Goal: Task Accomplishment & Management: Use online tool/utility

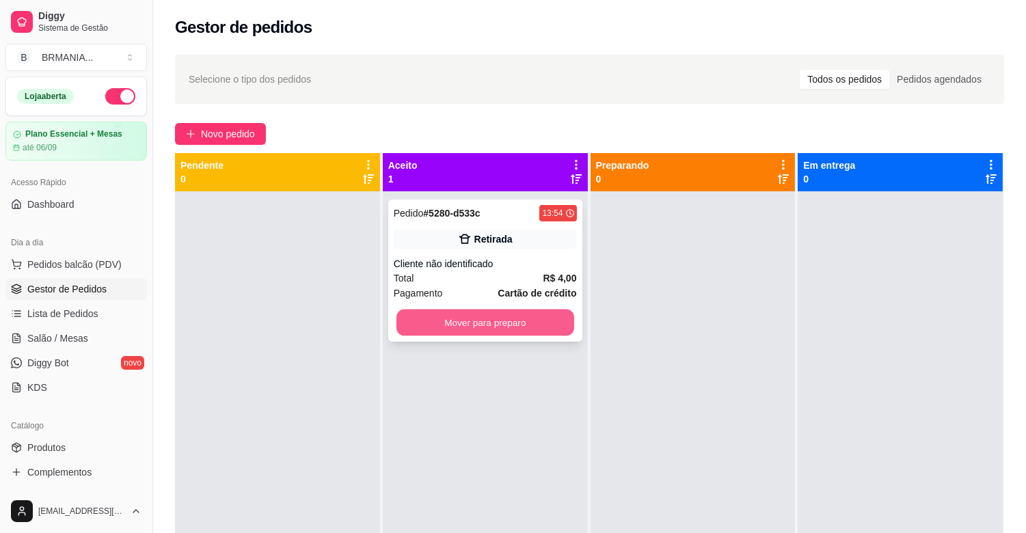
click at [454, 322] on button "Mover para preparo" at bounding box center [485, 323] width 178 height 27
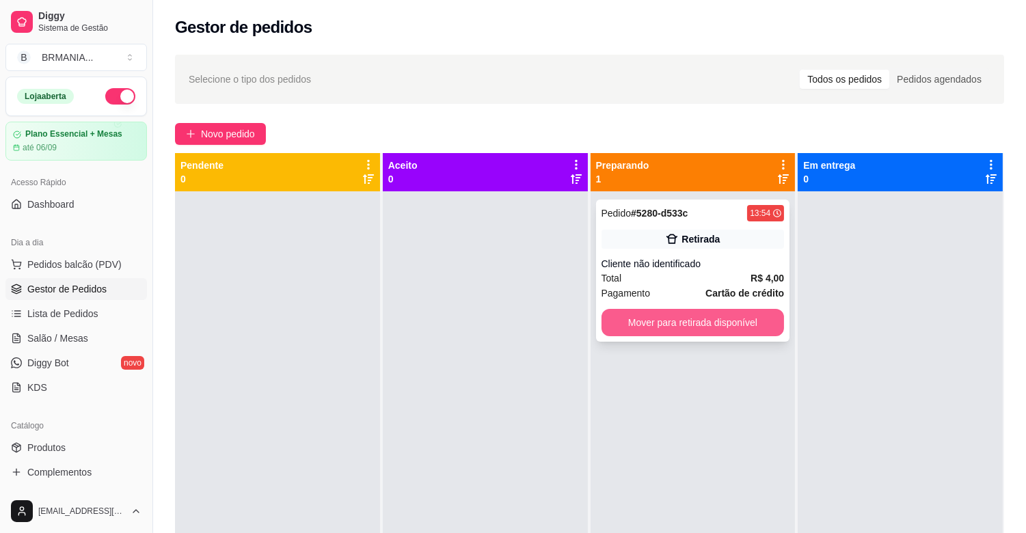
click at [658, 329] on button "Mover para retirada disponível" at bounding box center [692, 322] width 183 height 27
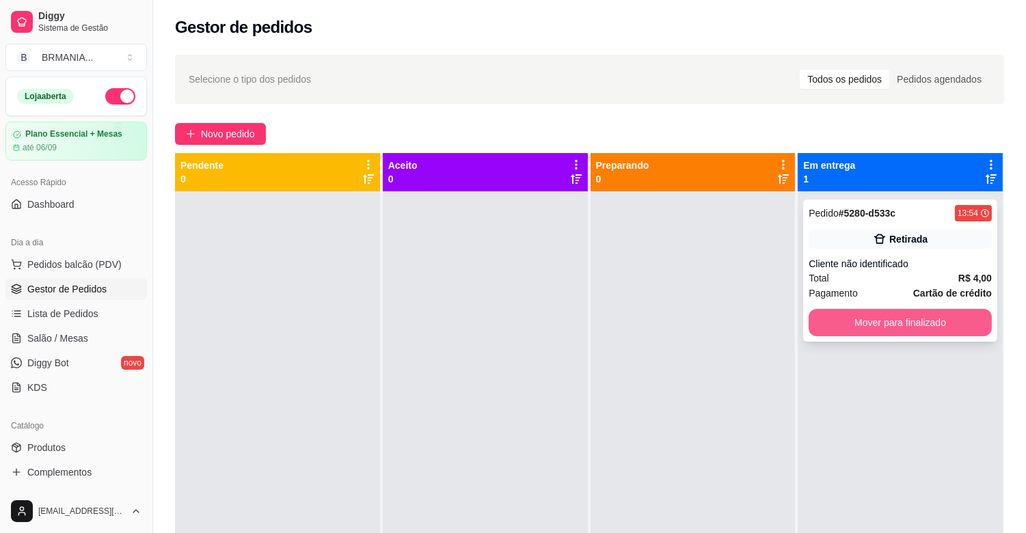
click at [879, 314] on button "Mover para finalizado" at bounding box center [899, 322] width 183 height 27
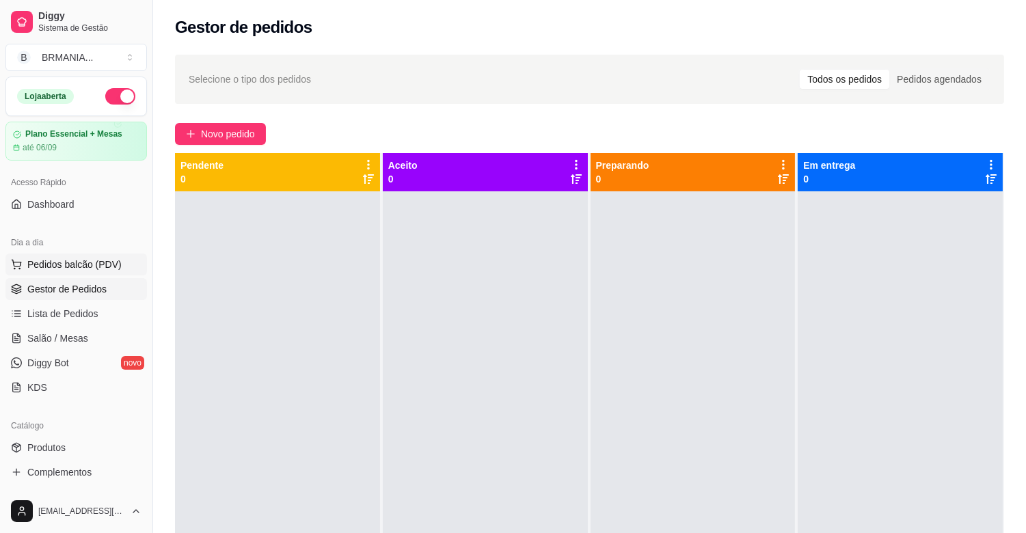
click at [105, 262] on span "Pedidos balcão (PDV)" at bounding box center [74, 265] width 94 height 14
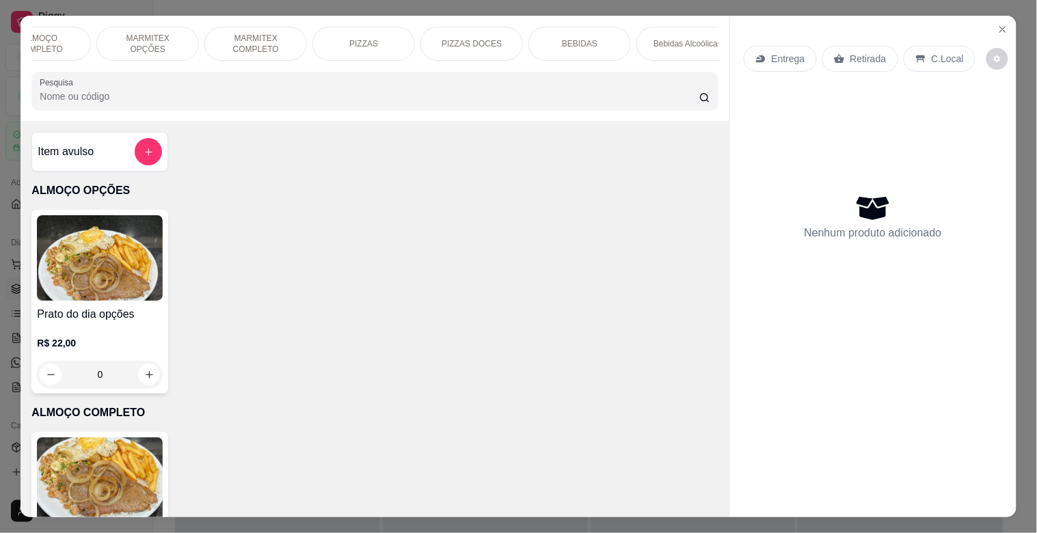
scroll to position [0, 203]
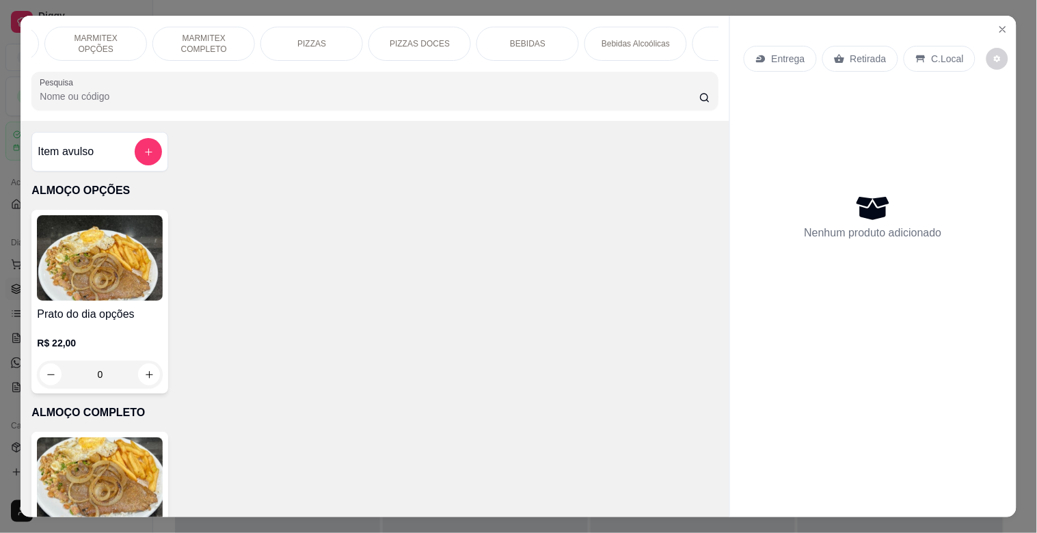
click at [492, 39] on div "BEBIDAS" at bounding box center [527, 44] width 103 height 34
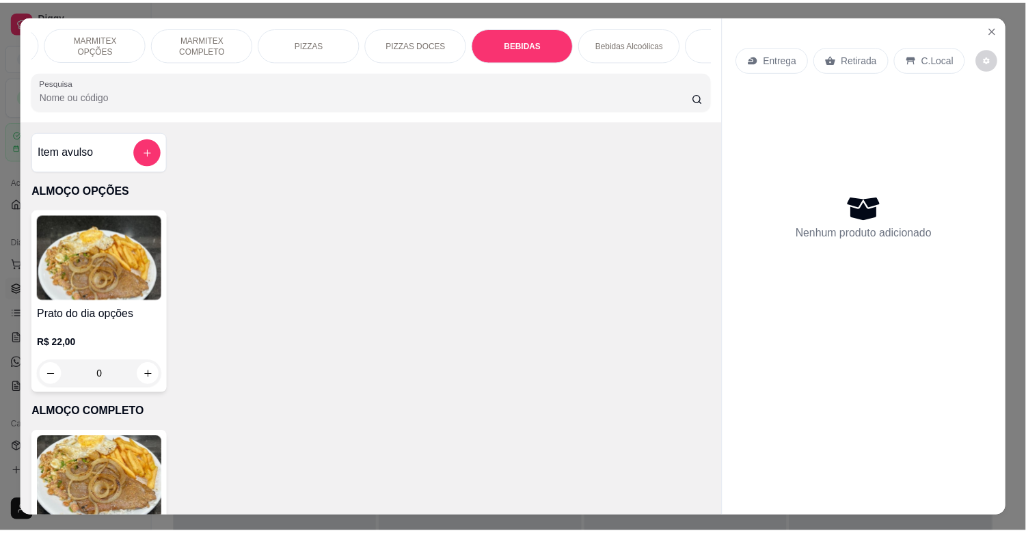
scroll to position [33, 0]
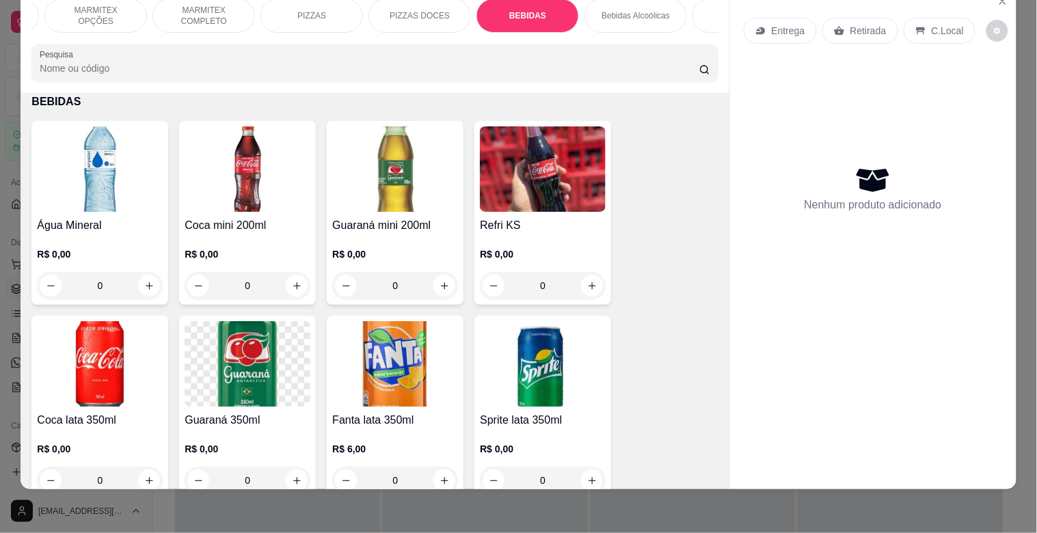
click at [122, 217] on h4 "Água Mineral" at bounding box center [100, 225] width 126 height 16
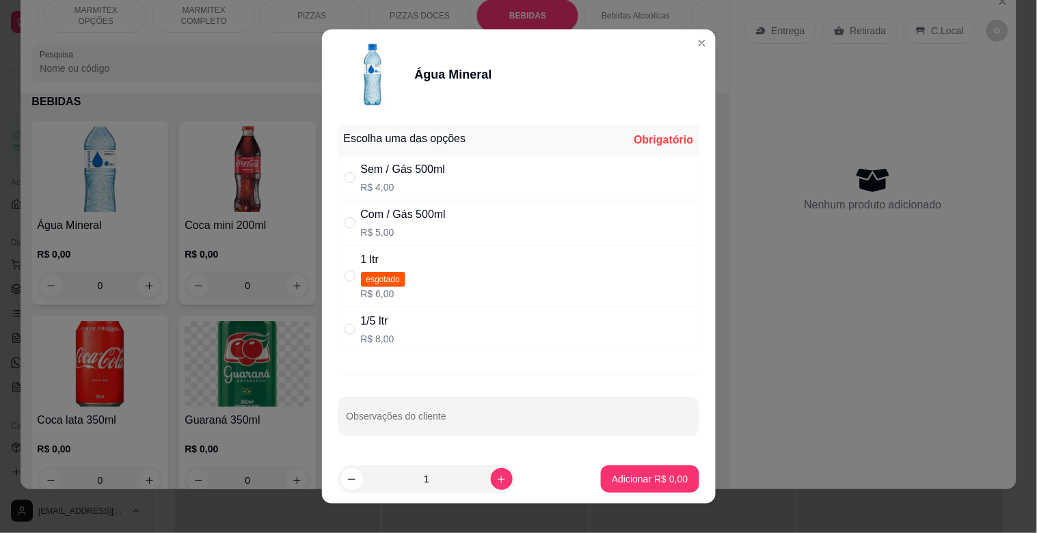
click at [517, 172] on div "Sem / Gás 500ml R$ 4,00" at bounding box center [518, 177] width 361 height 45
radio input "true"
click at [623, 491] on button "Adicionar R$ 4,00" at bounding box center [650, 478] width 98 height 27
click at [623, 491] on div "ALMOÇO OPÇÕES ALMOÇO COMPLETO MARMITEX OPÇÕES MARMITEX COMPLETO PIZZAS PIZZAS D…" at bounding box center [518, 266] width 1037 height 533
type input "1"
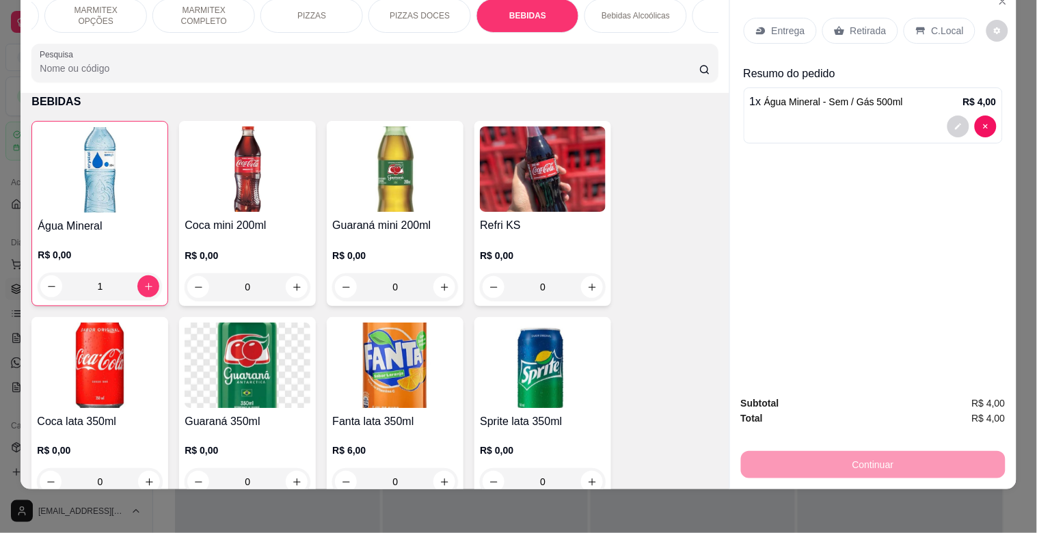
click at [841, 18] on div "Retirada" at bounding box center [860, 31] width 76 height 26
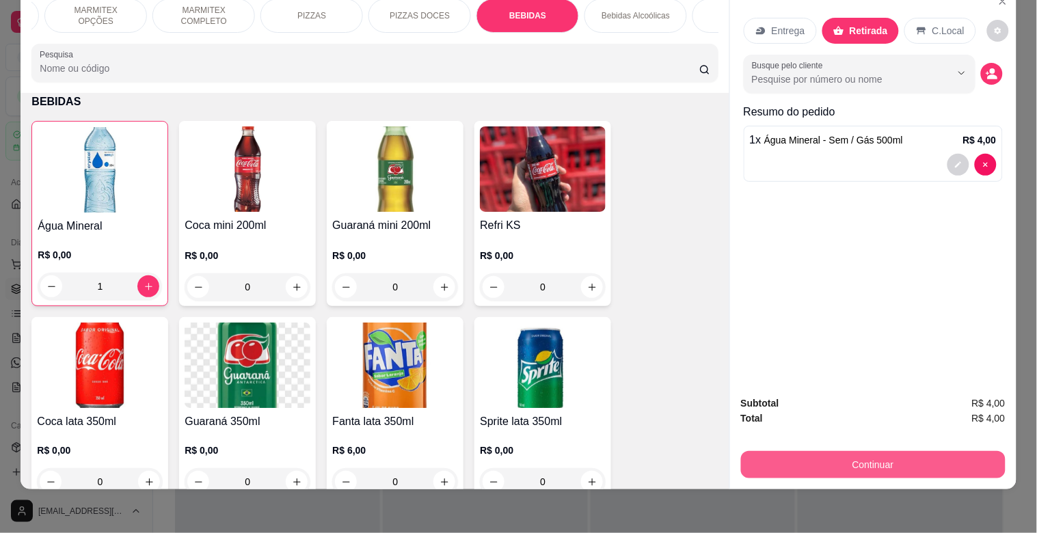
click at [920, 453] on button "Continuar" at bounding box center [873, 464] width 264 height 27
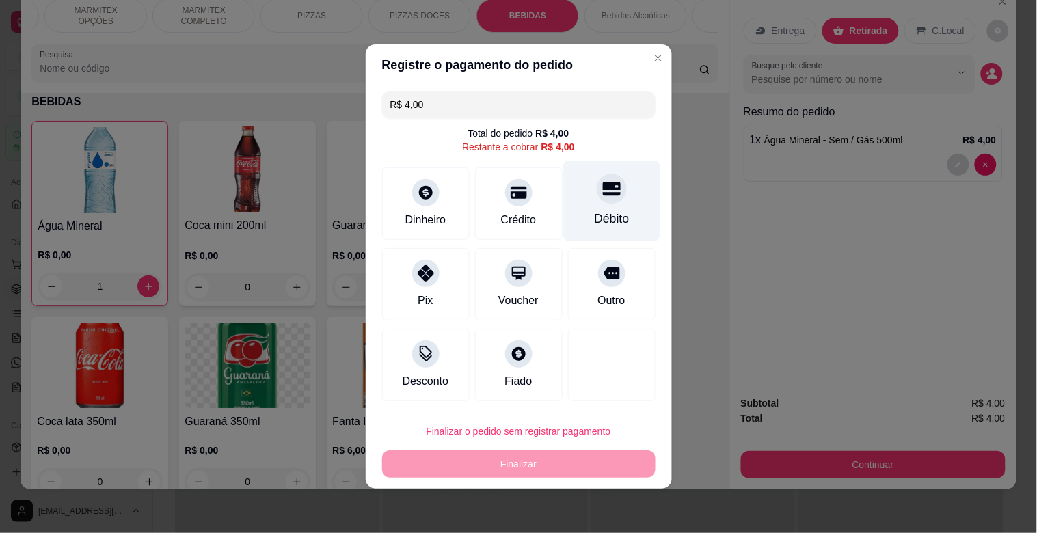
click at [574, 208] on div "Débito" at bounding box center [611, 201] width 96 height 80
type input "R$ 0,00"
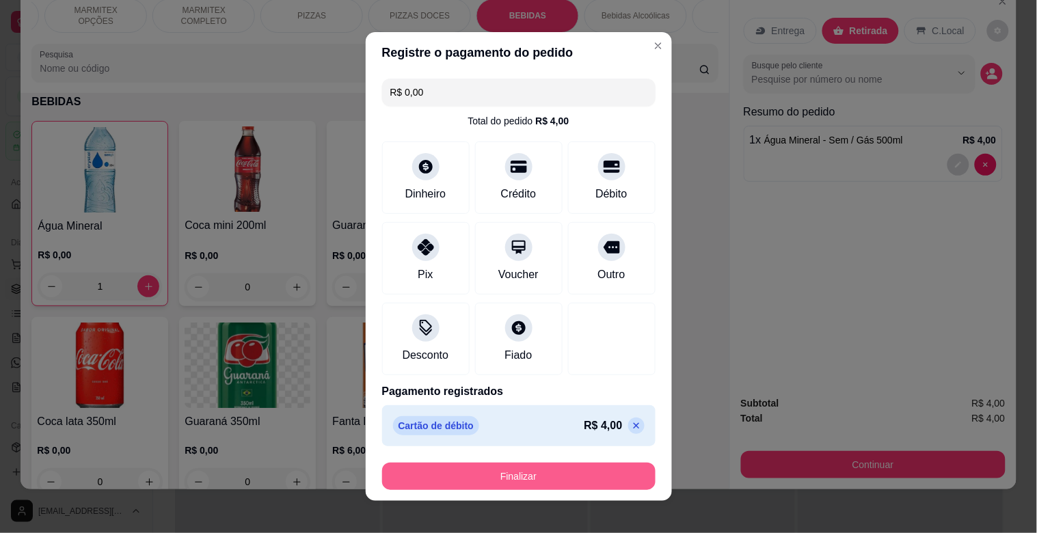
click at [550, 468] on button "Finalizar" at bounding box center [518, 476] width 273 height 27
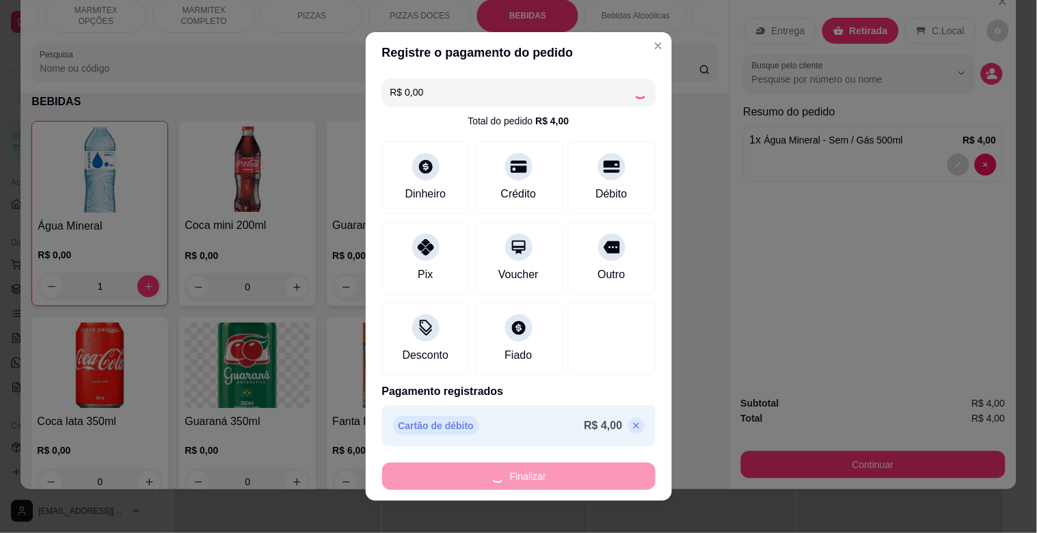
type input "0"
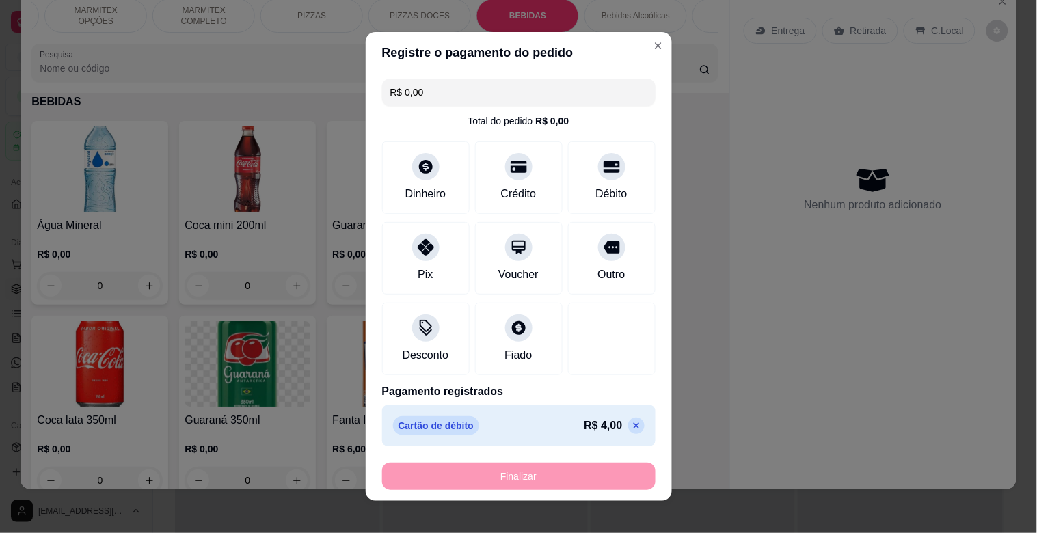
type input "-R$ 4,00"
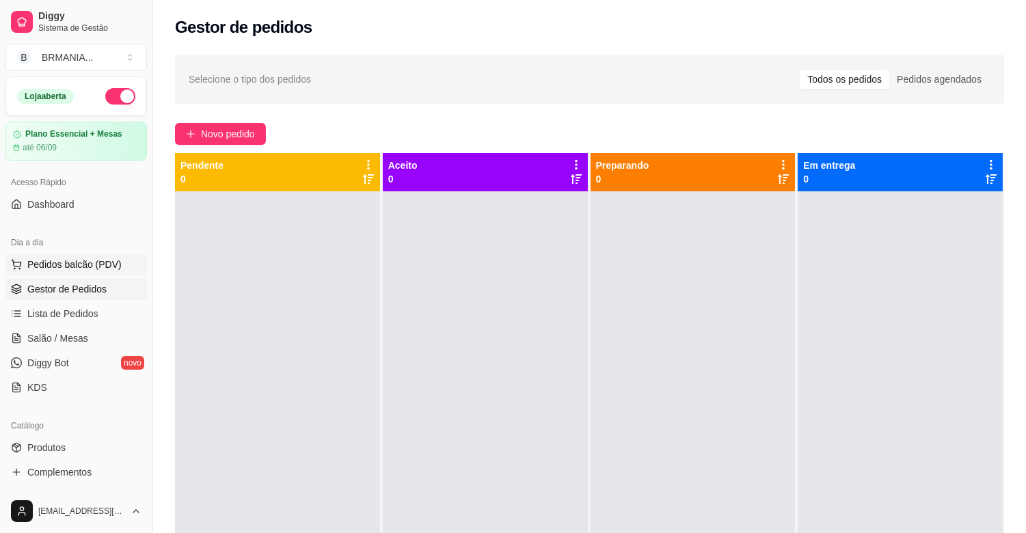
click at [40, 260] on span "Pedidos balcão (PDV)" at bounding box center [74, 265] width 94 height 14
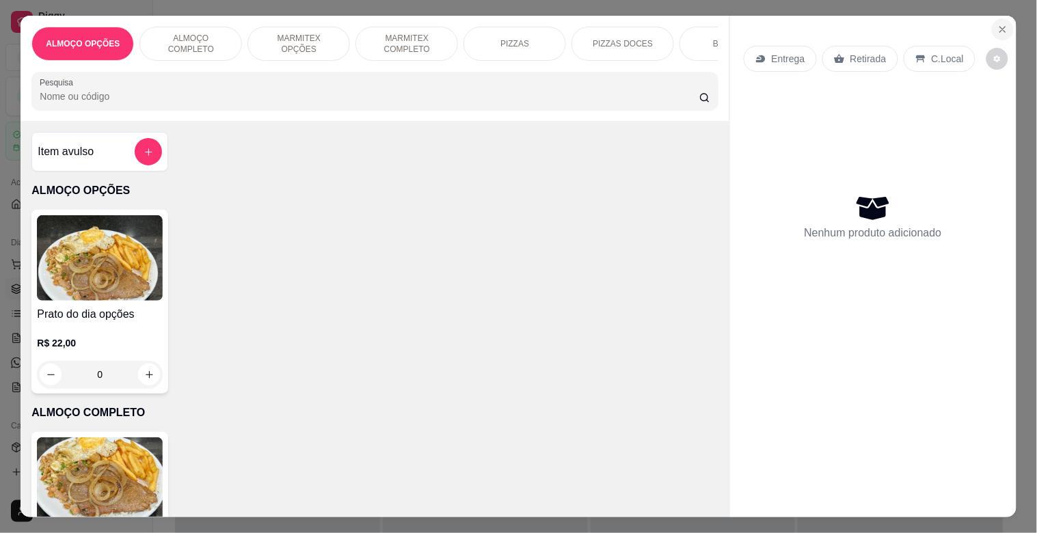
click at [997, 25] on icon "Close" at bounding box center [1002, 29] width 11 height 11
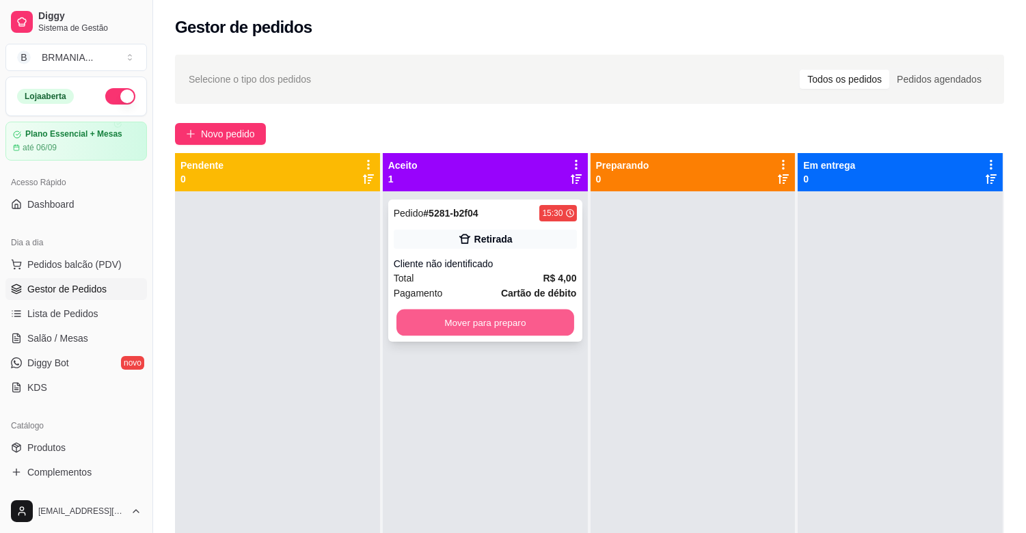
click at [511, 320] on button "Mover para preparo" at bounding box center [485, 323] width 178 height 27
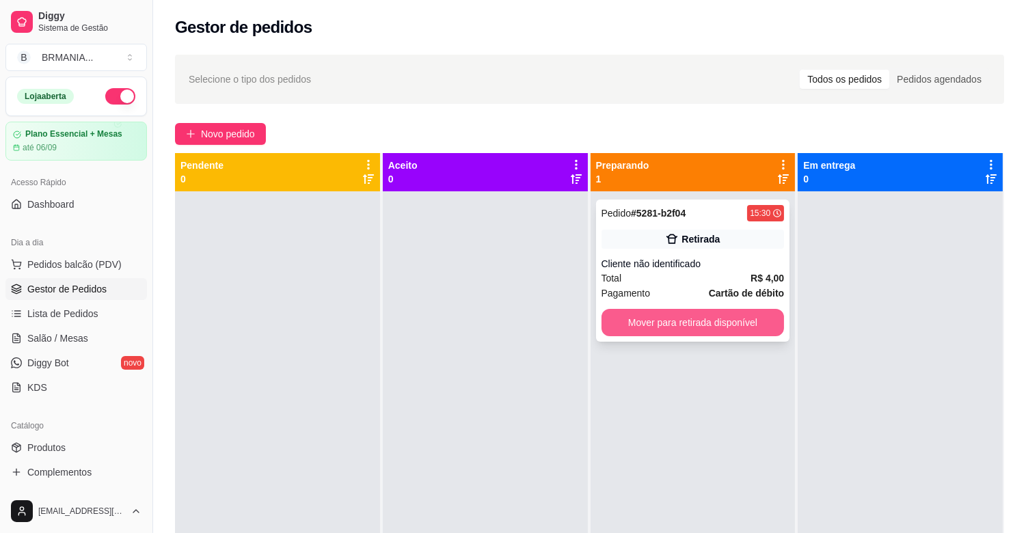
click at [653, 333] on button "Mover para retirada disponível" at bounding box center [692, 322] width 183 height 27
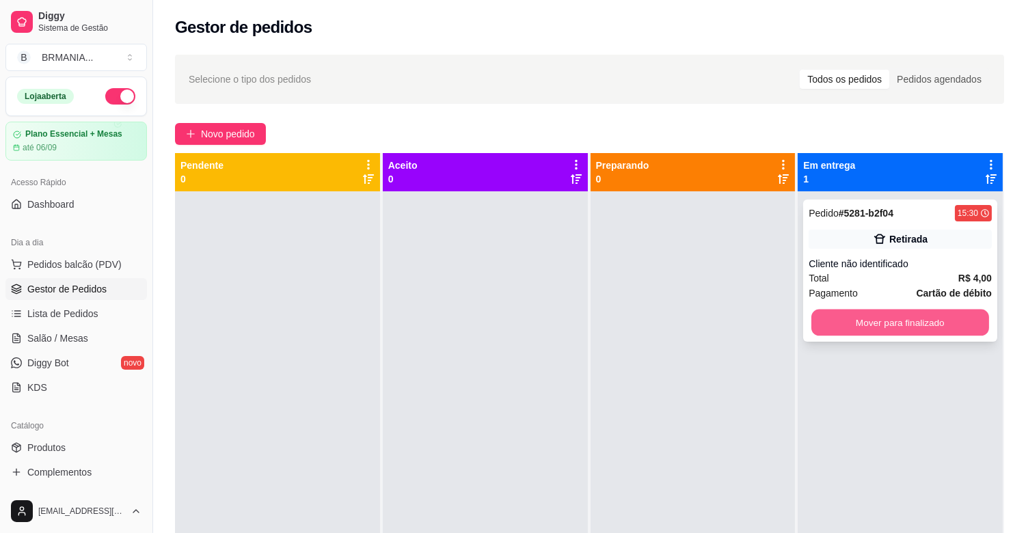
click at [861, 323] on button "Mover para finalizado" at bounding box center [900, 323] width 178 height 27
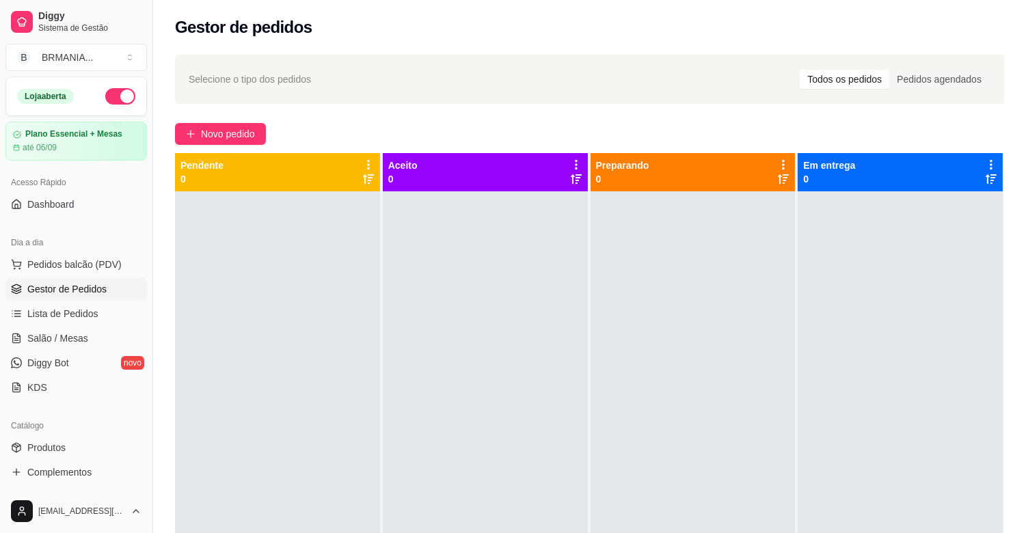
click at [46, 289] on span "Gestor de Pedidos" at bounding box center [66, 289] width 79 height 14
